Goal: Transaction & Acquisition: Purchase product/service

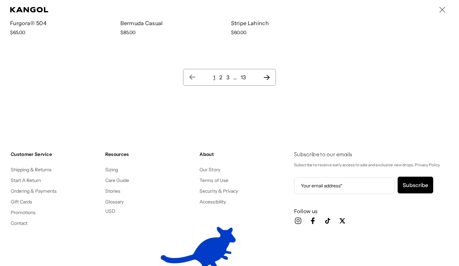
click at [265, 71] on icon "Search here" at bounding box center [241, 15] width 232 height 232
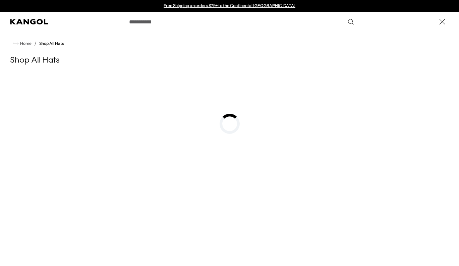
click at [349, 23] on use "Search here" at bounding box center [350, 21] width 5 height 5
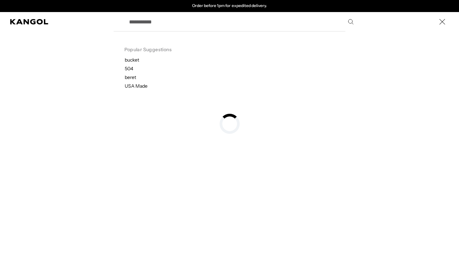
click at [231, 22] on input "Search here" at bounding box center [241, 21] width 232 height 17
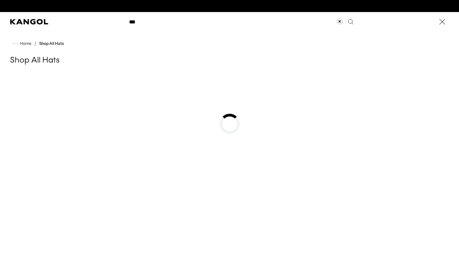
scroll to position [0, 0]
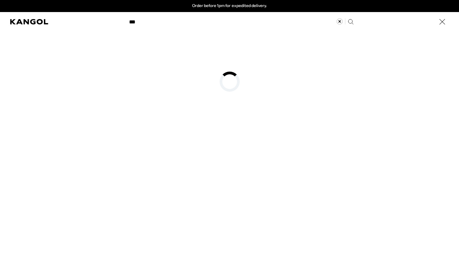
type input "***"
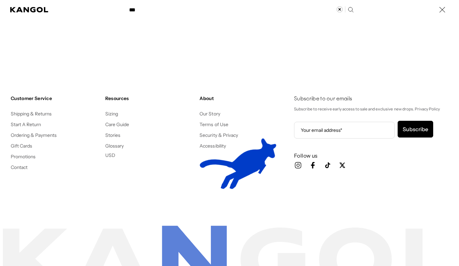
scroll to position [0, 0]
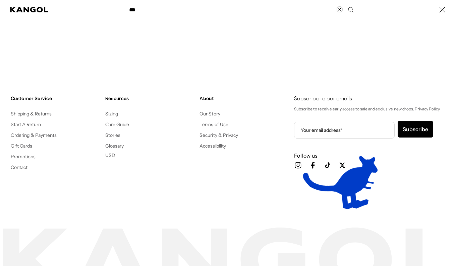
click at [0, 10] on div "Search here" at bounding box center [0, 10] width 0 height 0
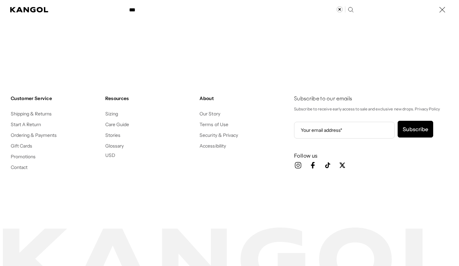
click at [0, 10] on div "Search here" at bounding box center [0, 10] width 0 height 0
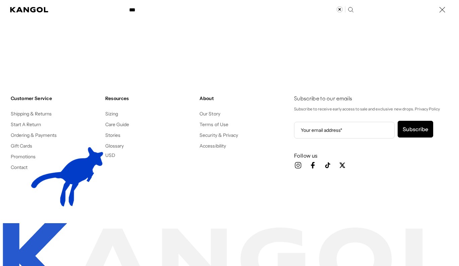
click at [0, 10] on div "Search here" at bounding box center [0, 10] width 0 height 0
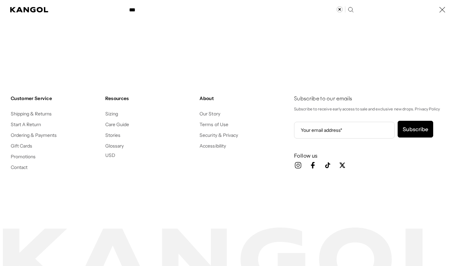
scroll to position [0, 0]
click at [0, 10] on div "Search here" at bounding box center [0, 10] width 0 height 0
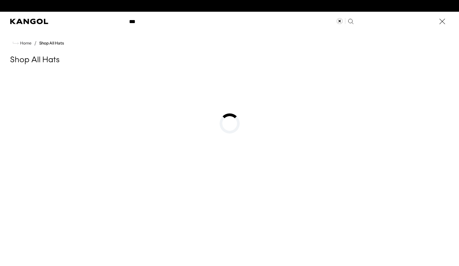
scroll to position [0, 138]
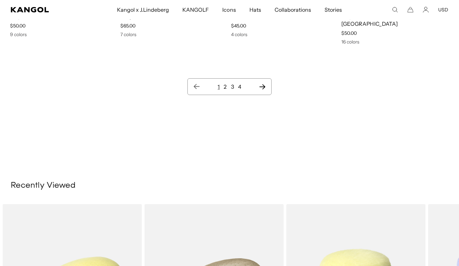
scroll to position [349, 0]
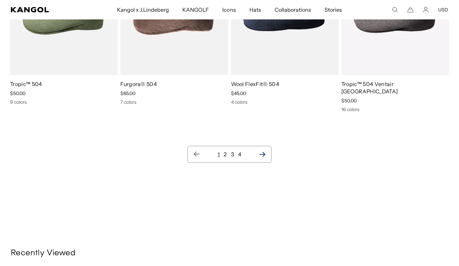
click at [260, 151] on icon "Next page" at bounding box center [262, 154] width 7 height 7
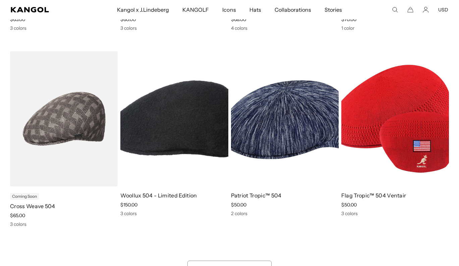
scroll to position [0, 138]
click at [75, 106] on img at bounding box center [64, 118] width 108 height 135
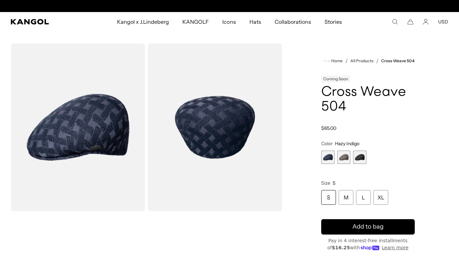
click at [340, 158] on span "2 of 3" at bounding box center [343, 157] width 13 height 13
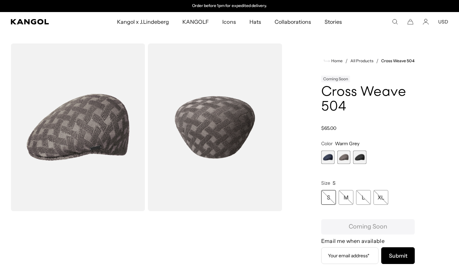
click at [354, 156] on span "3 of 3" at bounding box center [359, 157] width 13 height 13
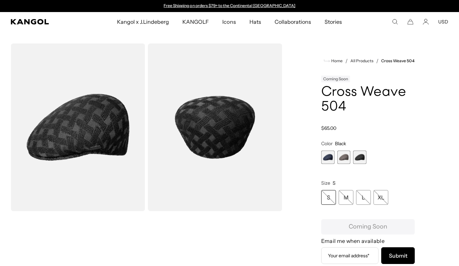
click at [364, 158] on span "3 of 3" at bounding box center [359, 157] width 13 height 13
click at [329, 159] on span "1 of 3" at bounding box center [327, 157] width 13 height 13
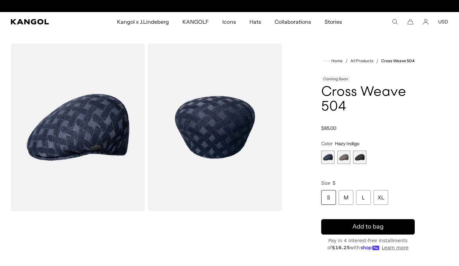
scroll to position [0, 138]
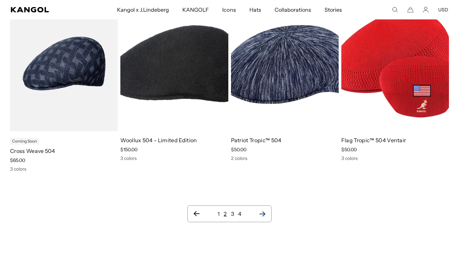
scroll to position [0, 138]
click at [263, 211] on icon "Next page" at bounding box center [262, 214] width 7 height 7
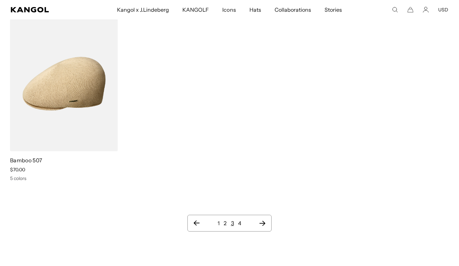
scroll to position [292, 0]
click at [262, 222] on icon "Next page" at bounding box center [262, 222] width 6 height 5
